Goal: Find specific page/section: Find specific page/section

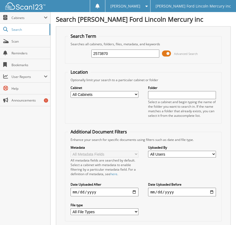
type input "2573870"
drag, startPoint x: 114, startPoint y: 53, endPoint x: 70, endPoint y: 57, distance: 45.0
click at [71, 57] on div "2573870 Advanced Search" at bounding box center [143, 53] width 151 height 14
click at [153, 92] on input "text" at bounding box center [182, 95] width 68 height 8
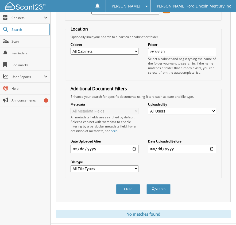
scroll to position [51, 0]
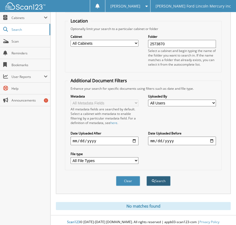
type input "2573870"
click at [161, 176] on button "Search" at bounding box center [158, 181] width 24 height 10
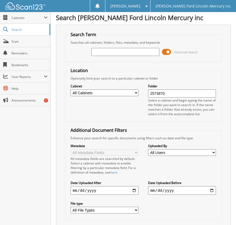
scroll to position [0, 0]
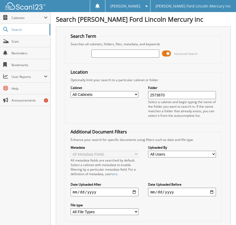
drag, startPoint x: 165, startPoint y: 94, endPoint x: 129, endPoint y: 95, distance: 36.9
click at [129, 95] on div "Cabinet All Cabinets ACCOUNTS PAYABLE BODY SHOP RO'S CREDIT CARD RECEIPTS PARTS…" at bounding box center [143, 101] width 151 height 38
click at [103, 53] on input "text" at bounding box center [125, 53] width 68 height 8
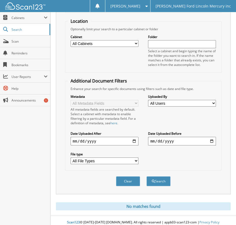
scroll to position [51, 0]
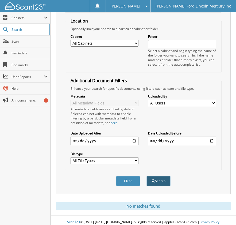
type input "2573870"
click at [159, 176] on button "Search" at bounding box center [158, 181] width 24 height 10
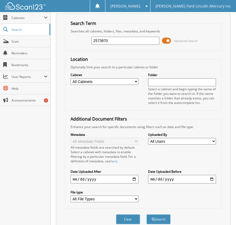
scroll to position [51, 0]
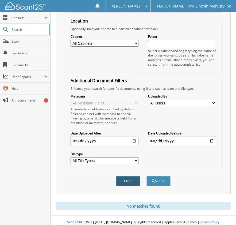
click at [126, 176] on button "Clear" at bounding box center [128, 181] width 24 height 10
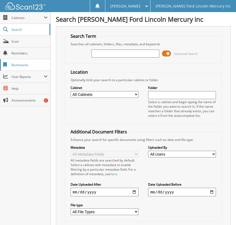
scroll to position [0, 0]
click at [16, 40] on span "Scan" at bounding box center [29, 41] width 36 height 5
